Goal: Check status: Check status

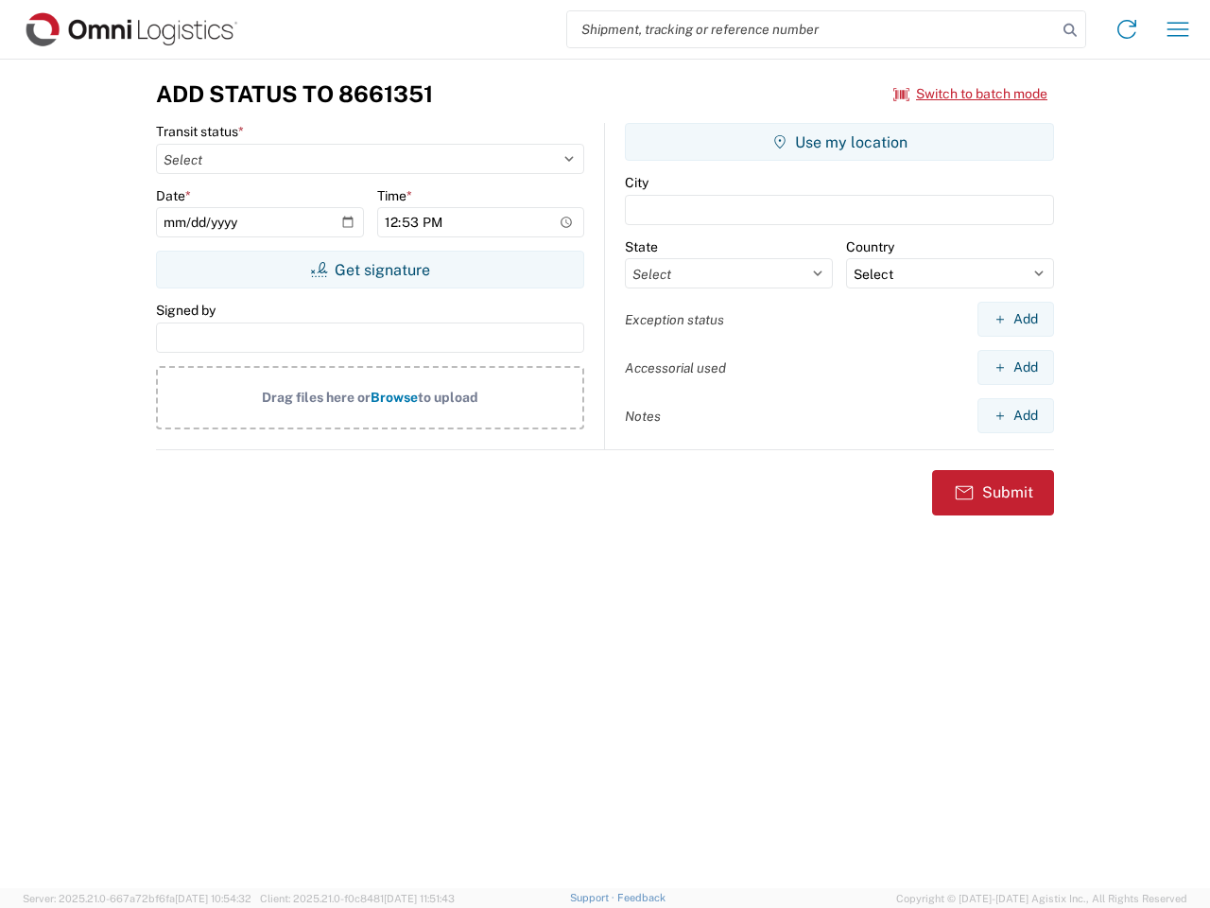
click at [812, 29] on input "search" at bounding box center [812, 29] width 490 height 36
click at [1070, 30] on icon at bounding box center [1070, 30] width 26 height 26
click at [1127, 29] on icon at bounding box center [1127, 29] width 30 height 30
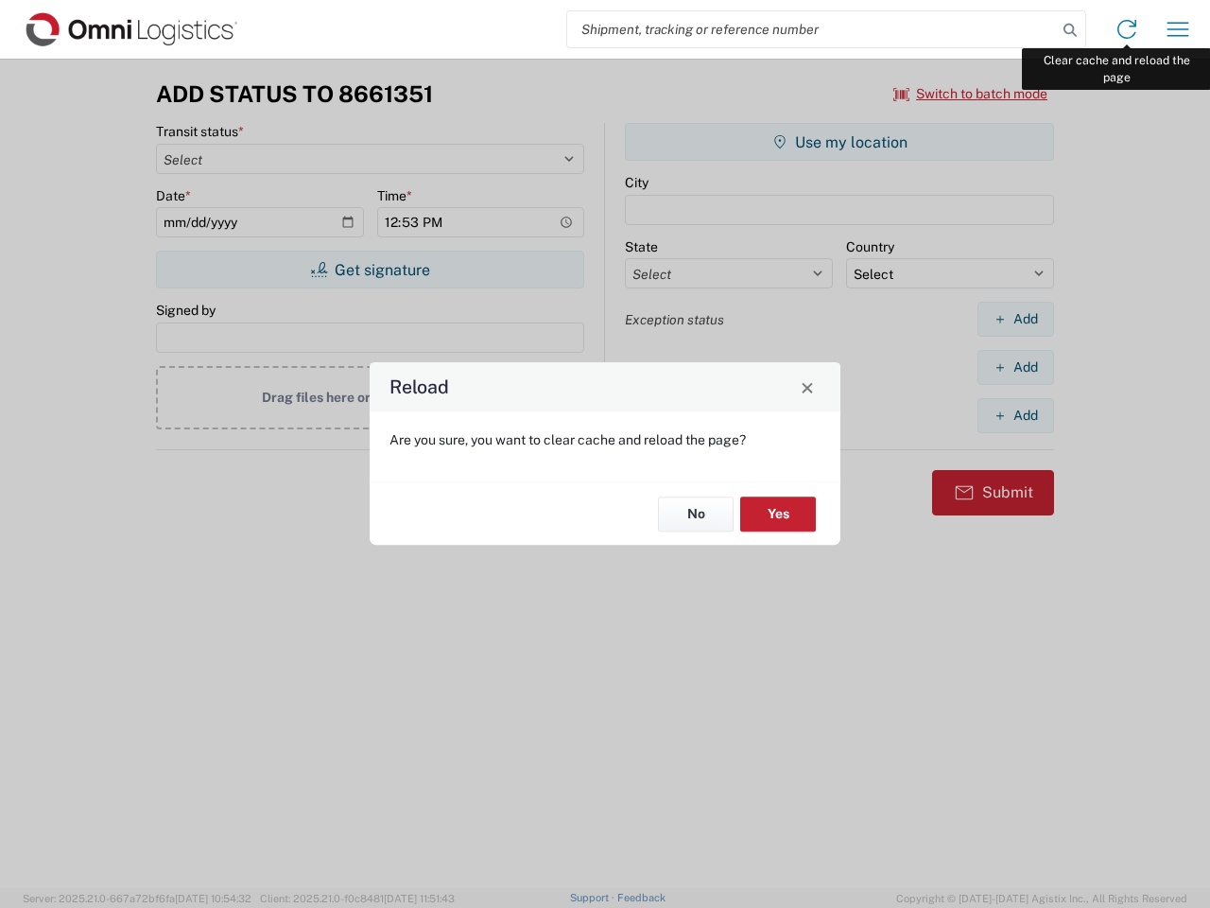
click at [1178, 29] on div "Reload Are you sure, you want to clear cache and reload the page? No Yes" at bounding box center [605, 454] width 1210 height 908
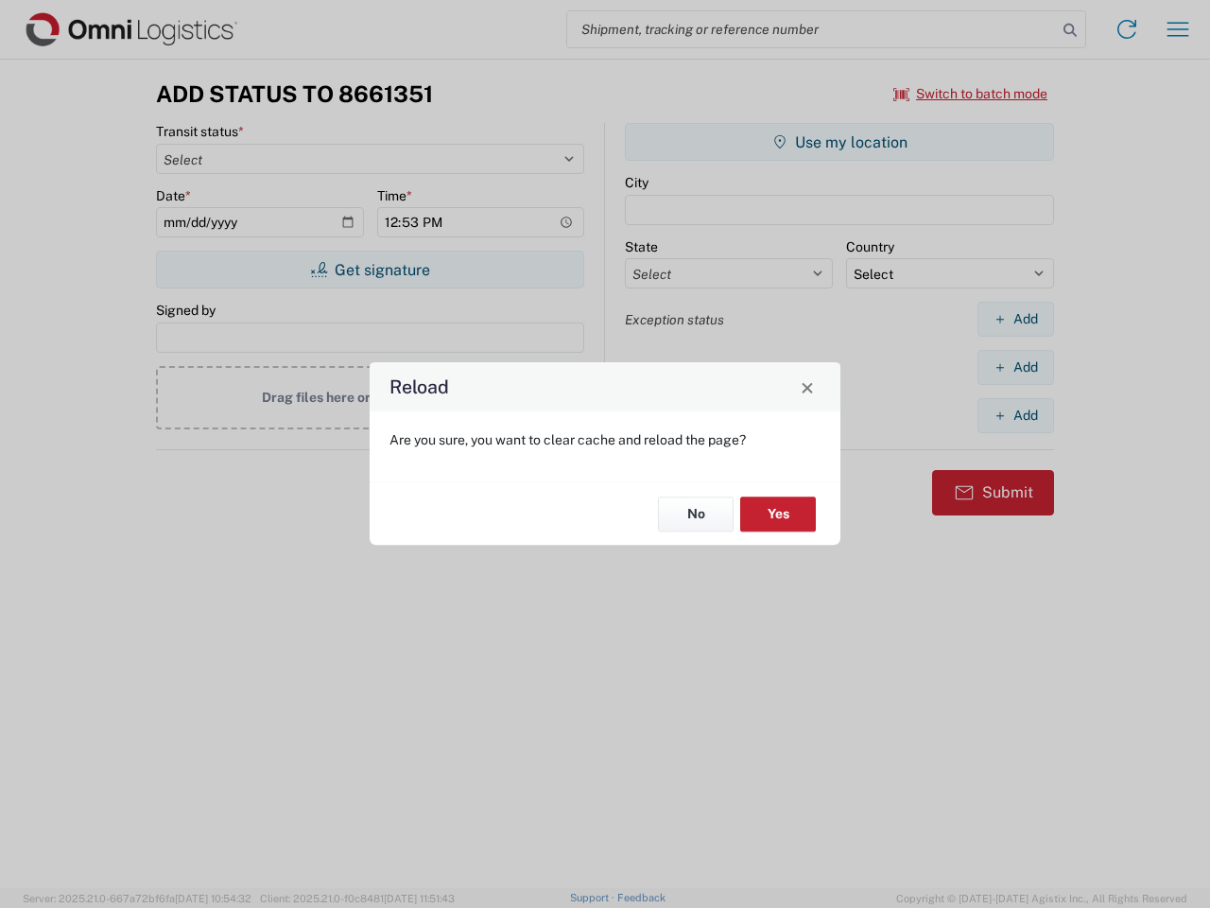
click at [971, 94] on div "Reload Are you sure, you want to clear cache and reload the page? No Yes" at bounding box center [605, 454] width 1210 height 908
click at [370, 270] on div "Reload Are you sure, you want to clear cache and reload the page? No Yes" at bounding box center [605, 454] width 1210 height 908
click at [840, 142] on div "Reload Are you sure, you want to clear cache and reload the page? No Yes" at bounding box center [605, 454] width 1210 height 908
click at [1016, 319] on div "Reload Are you sure, you want to clear cache and reload the page? No Yes" at bounding box center [605, 454] width 1210 height 908
click at [1016, 367] on div "Reload Are you sure, you want to clear cache and reload the page? No Yes" at bounding box center [605, 454] width 1210 height 908
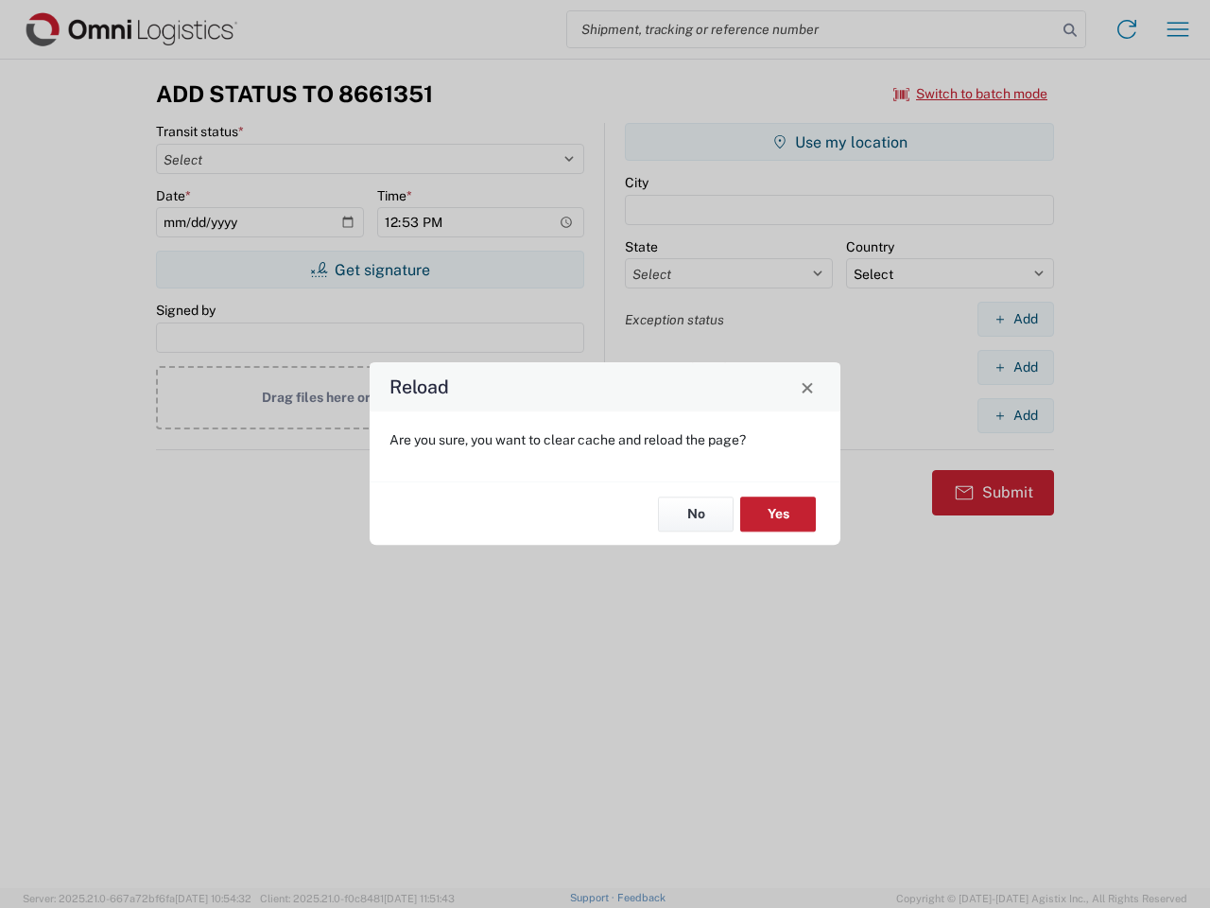
click at [1016, 415] on div "Reload Are you sure, you want to clear cache and reload the page? No Yes" at bounding box center [605, 454] width 1210 height 908
